Goal: Transaction & Acquisition: Purchase product/service

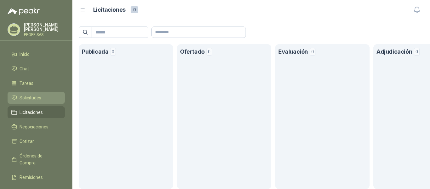
click at [34, 96] on span "Solicitudes" at bounding box center [31, 97] width 22 height 7
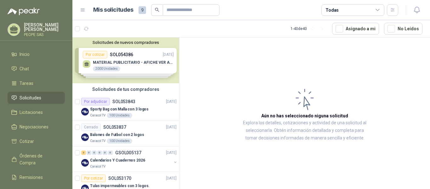
click at [97, 55] on div "Solicitudes de nuevos compradores Por cotizar SOL054386 [DATE] MATERIAL PUBLICI…" at bounding box center [125, 60] width 107 height 46
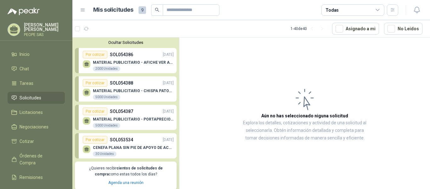
click at [125, 42] on button "Ocultar Solicitudes" at bounding box center [126, 42] width 102 height 5
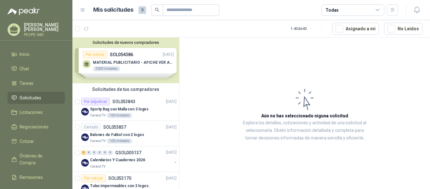
click at [125, 42] on button "Solicitudes de nuevos compradores" at bounding box center [126, 42] width 102 height 5
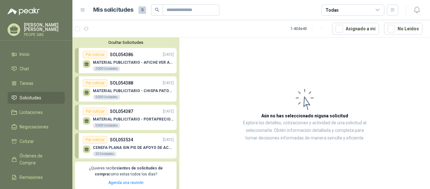
click at [125, 42] on button "Ocultar Solicitudes" at bounding box center [126, 42] width 102 height 5
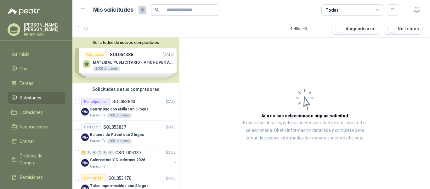
click at [133, 40] on button "Solicitudes de nuevos compradores" at bounding box center [126, 42] width 102 height 5
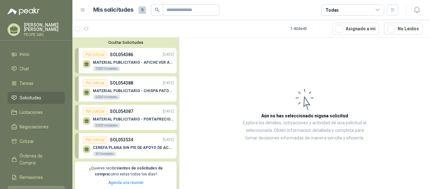
click at [26, 188] on span "Configuración" at bounding box center [34, 191] width 28 height 7
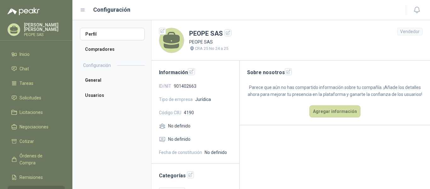
scroll to position [17, 0]
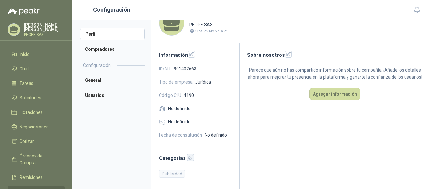
click at [188, 158] on icon "button" at bounding box center [190, 157] width 5 height 5
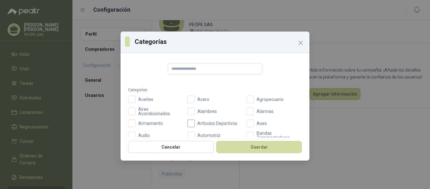
click at [220, 123] on span "Artículos Deportivos" at bounding box center [217, 123] width 45 height 4
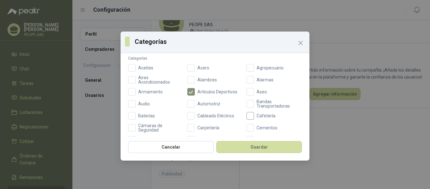
scroll to position [63, 0]
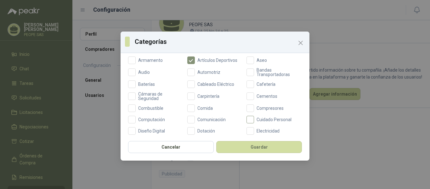
click at [266, 118] on span "Cuidado Personal" at bounding box center [274, 119] width 40 height 4
click at [200, 129] on span "Dotación" at bounding box center [206, 130] width 23 height 4
click at [157, 129] on span "Diseño Digital" at bounding box center [152, 130] width 32 height 4
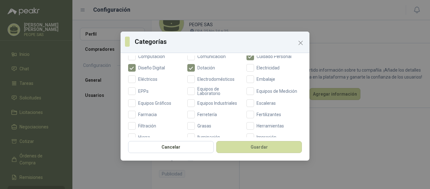
scroll to position [157, 0]
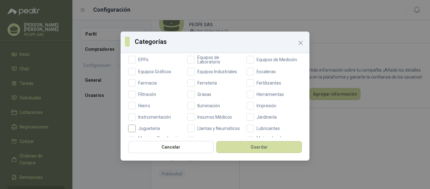
click at [153, 129] on span "Juguetería" at bounding box center [149, 128] width 27 height 4
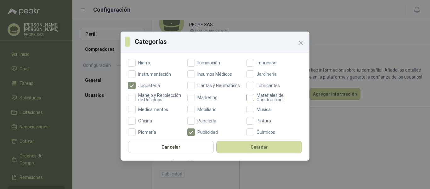
scroll to position [220, 0]
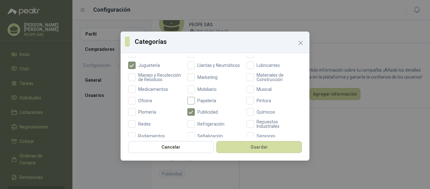
click at [209, 103] on span "Papelería" at bounding box center [207, 100] width 24 height 4
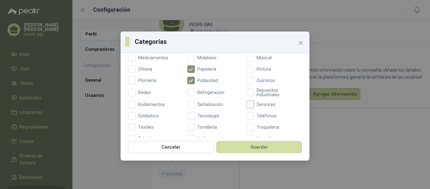
scroll to position [279, 0]
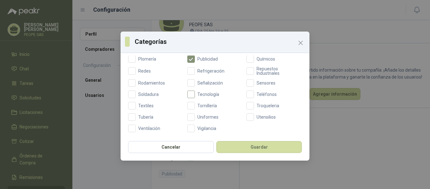
click at [208, 93] on span "Tecnología" at bounding box center [208, 94] width 27 height 4
click at [210, 116] on span "Uniformes" at bounding box center [208, 117] width 26 height 4
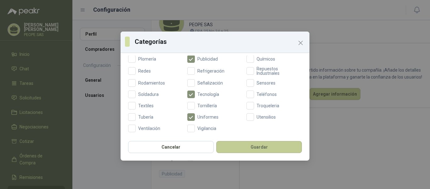
click at [252, 146] on button "Guardar" at bounding box center [259, 147] width 86 height 12
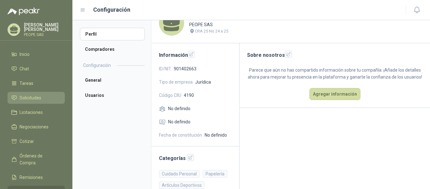
click at [33, 93] on link "Solicitudes" at bounding box center [36, 98] width 57 height 12
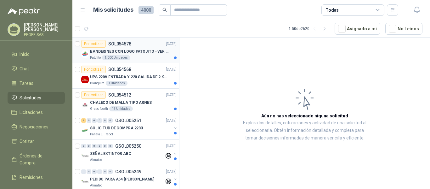
click at [145, 48] on p "BANDERINES CON LOGO PATOJITO - VER DOC ADJUNTO" at bounding box center [129, 51] width 78 height 6
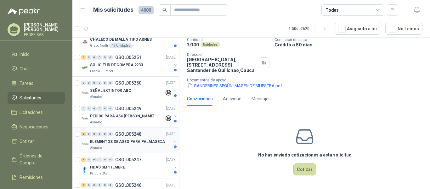
scroll to position [94, 0]
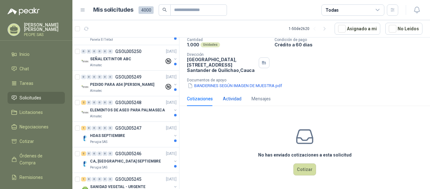
click at [239, 97] on div "Actividad" at bounding box center [232, 98] width 19 height 7
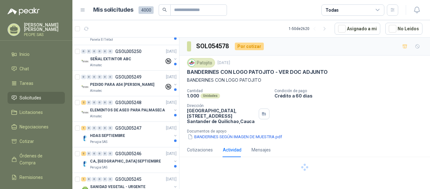
scroll to position [0, 0]
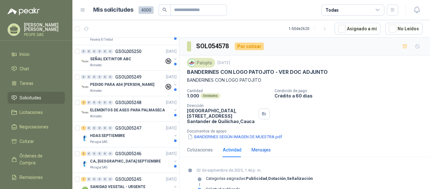
click at [261, 150] on div "Mensajes" at bounding box center [261, 149] width 19 height 7
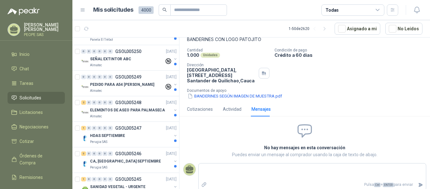
scroll to position [44, 0]
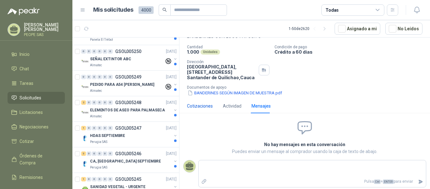
click at [207, 105] on div "Cotizaciones" at bounding box center [200, 105] width 26 height 7
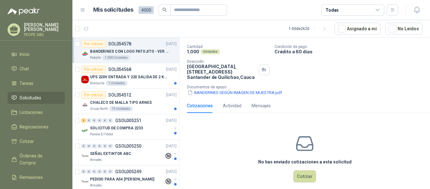
scroll to position [51, 0]
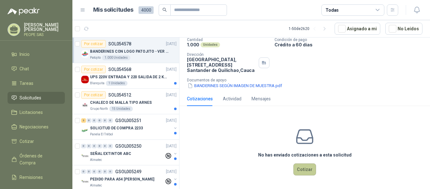
click at [303, 169] on button "Cotizar" at bounding box center [304, 169] width 23 height 12
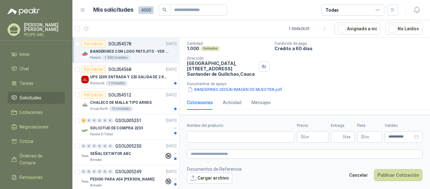
scroll to position [47, 0]
click at [309, 138] on span ",00" at bounding box center [307, 136] width 4 height 3
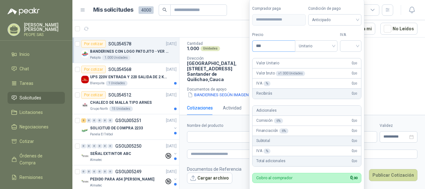
click at [271, 46] on input "***" at bounding box center [273, 46] width 42 height 11
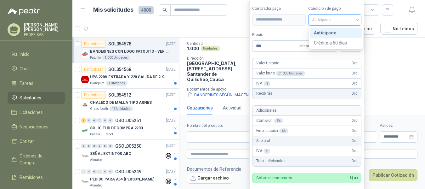
click at [332, 20] on span "Anticipado" at bounding box center [335, 19] width 46 height 9
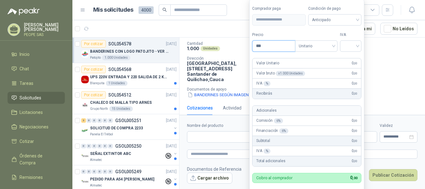
click at [278, 45] on input "***" at bounding box center [273, 46] width 42 height 11
click at [342, 19] on span "Anticipado" at bounding box center [335, 19] width 46 height 9
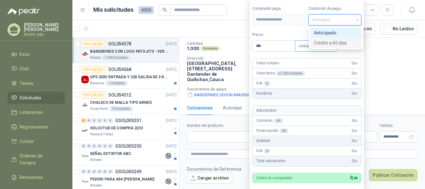
click at [338, 42] on div "Crédito a 60 días" at bounding box center [336, 42] width 44 height 7
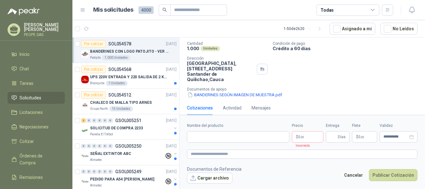
click at [241, 31] on article "1 - 50 de 2620 Asignado a mi No Leídos" at bounding box center [248, 28] width 353 height 17
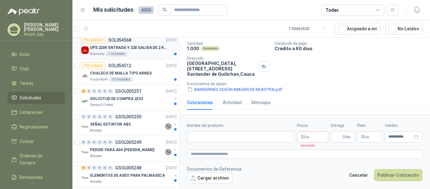
scroll to position [0, 0]
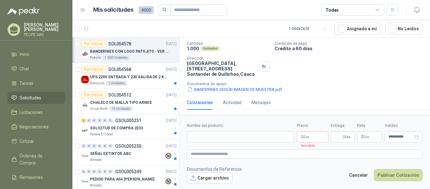
click at [368, 8] on div "Todas" at bounding box center [352, 9] width 63 height 11
click at [397, 9] on button "button" at bounding box center [392, 9] width 11 height 11
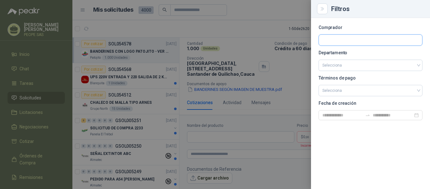
click at [350, 39] on input "text" at bounding box center [370, 40] width 103 height 11
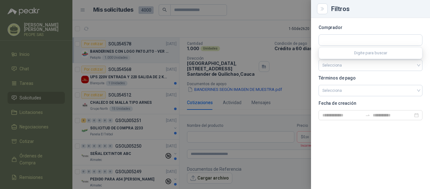
click at [274, 17] on div at bounding box center [215, 94] width 430 height 189
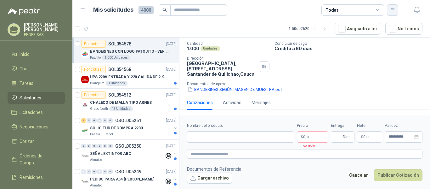
click at [393, 11] on icon "button" at bounding box center [392, 9] width 3 height 3
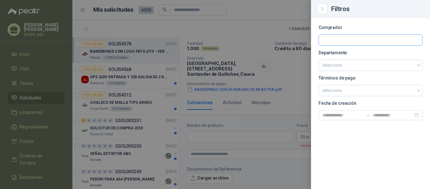
click at [352, 36] on input "text" at bounding box center [370, 40] width 103 height 11
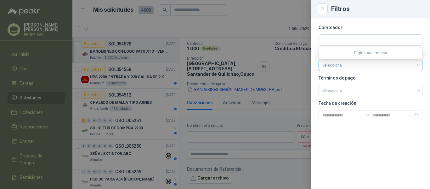
click at [372, 68] on input "search" at bounding box center [370, 65] width 96 height 11
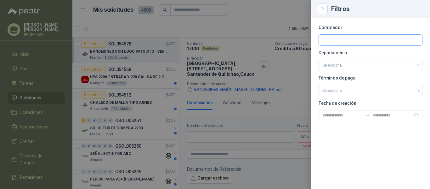
click at [354, 41] on input "text" at bounding box center [370, 40] width 103 height 11
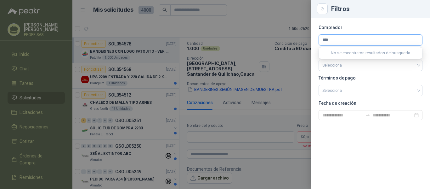
type input "*****"
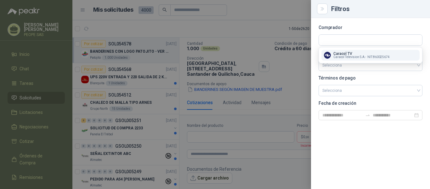
click at [368, 27] on p "Comprador" at bounding box center [371, 27] width 104 height 4
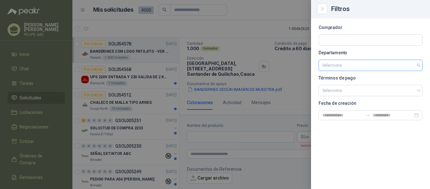
click at [354, 66] on input "search" at bounding box center [370, 65] width 96 height 11
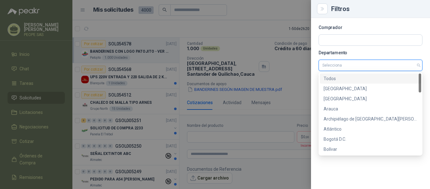
click at [360, 26] on p "Comprador" at bounding box center [371, 27] width 104 height 4
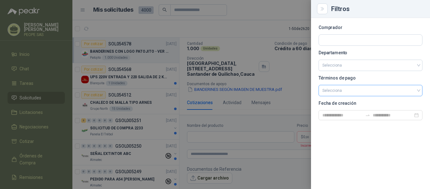
click at [360, 91] on input "search" at bounding box center [370, 89] width 96 height 9
click at [371, 21] on div "Comprador Departamento Selecciona Términos de pago Selecciona Fecha de creación" at bounding box center [370, 103] width 119 height 171
click at [259, 12] on div at bounding box center [215, 94] width 430 height 189
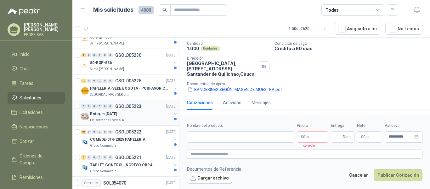
scroll to position [535, 0]
